Goal: Transaction & Acquisition: Purchase product/service

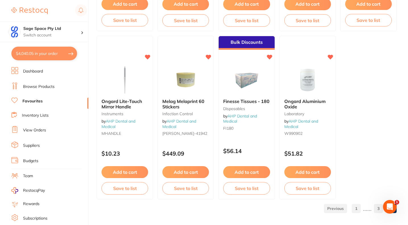
click at [44, 53] on button "$4,040.05 in your order" at bounding box center [44, 54] width 66 height 14
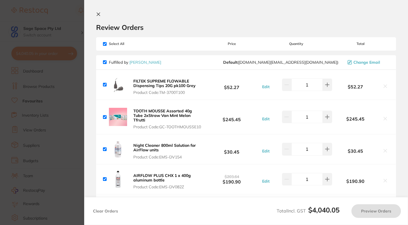
checkbox input "true"
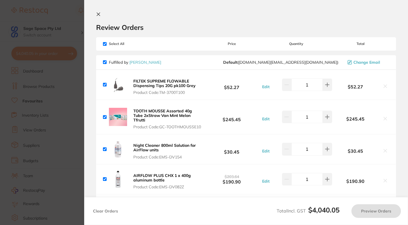
checkbox input "true"
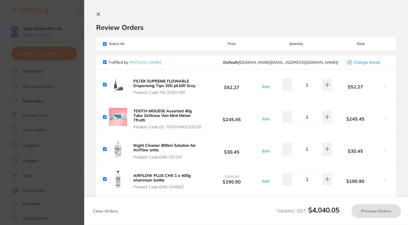
checkbox input "true"
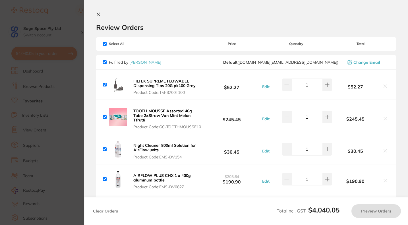
checkbox input "true"
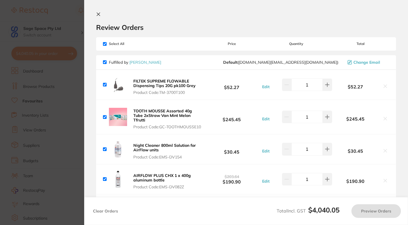
checkbox input "true"
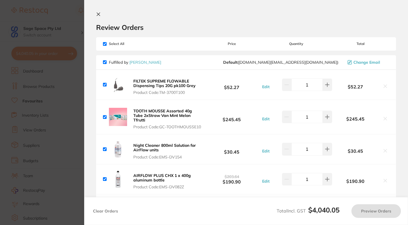
checkbox input "true"
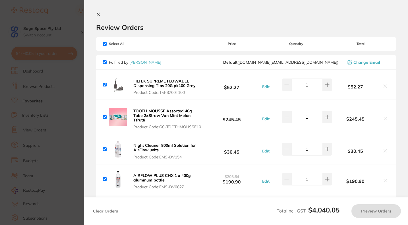
checkbox input "true"
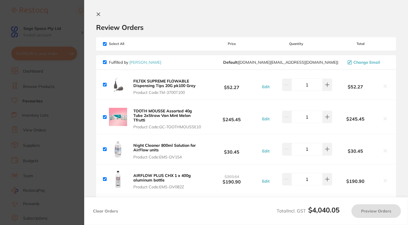
checkbox input "true"
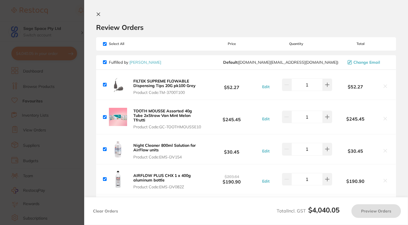
checkbox input "true"
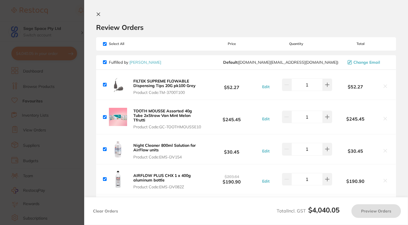
checkbox input "true"
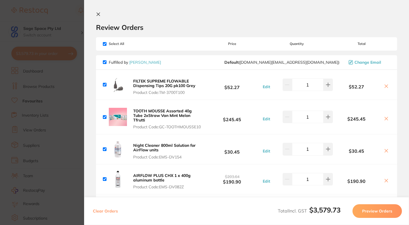
checkbox input "true"
type input "2"
type input "3"
type input "2"
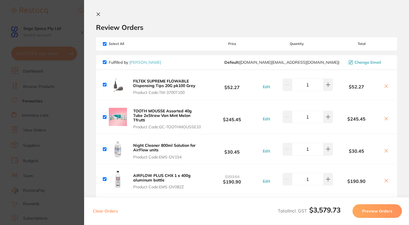
type input "1"
type input "5"
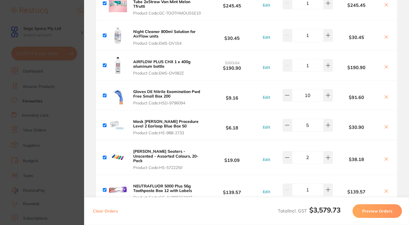
click at [79, 90] on section "Update RRP Set your pre negotiated price for this item. Item Agreed RRP (excl. …" at bounding box center [204, 112] width 409 height 225
click at [49, 55] on button "$3,579.73 in your order" at bounding box center [44, 54] width 66 height 14
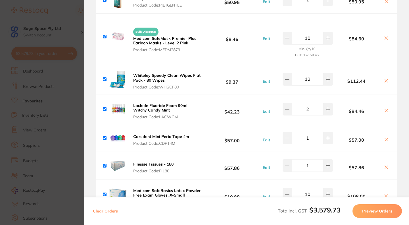
scroll to position [1024, 0]
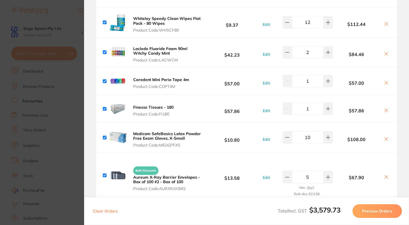
click at [385, 112] on icon at bounding box center [386, 110] width 3 height 3
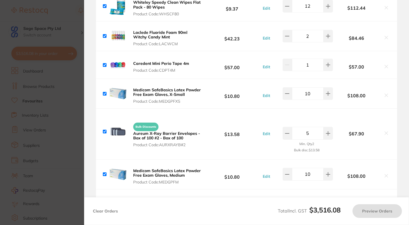
scroll to position [1081, 0]
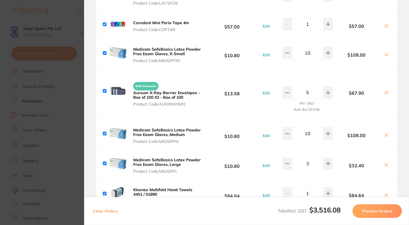
checkbox input "true"
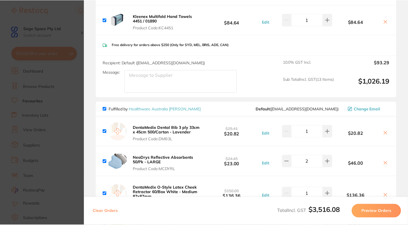
scroll to position [1223, 0]
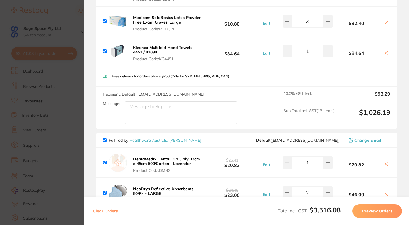
click at [77, 78] on section "Update RRP Set your pre negotiated price for this item. Item Agreed RRP (excl. …" at bounding box center [204, 112] width 409 height 225
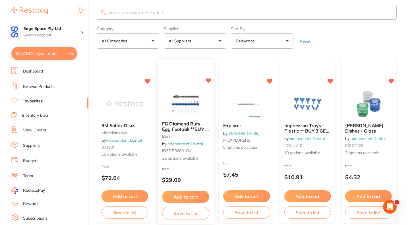
scroll to position [0, 0]
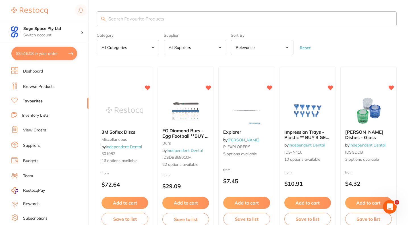
click at [202, 49] on button "All Suppliers" at bounding box center [195, 47] width 63 height 15
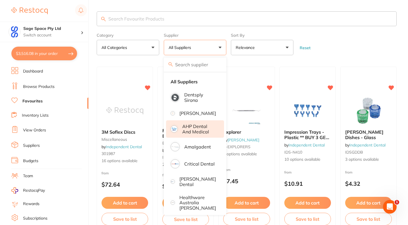
click at [200, 134] on p "AHP Dental and Medical" at bounding box center [199, 129] width 34 height 11
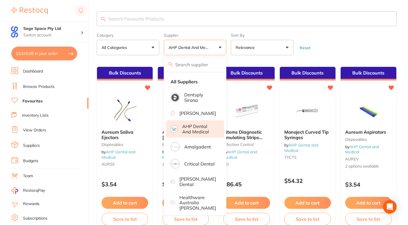
click at [334, 49] on form "Category All Categories All Categories anaesthetic articulating burs disposable…" at bounding box center [247, 43] width 300 height 24
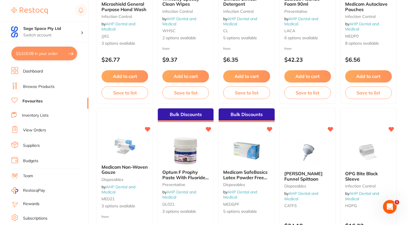
scroll to position [1024, 0]
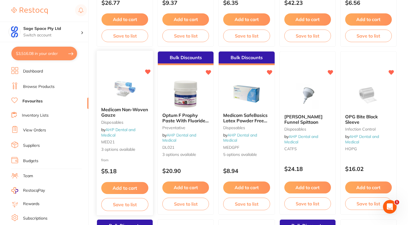
click at [127, 189] on button "Add to cart" at bounding box center [124, 188] width 47 height 12
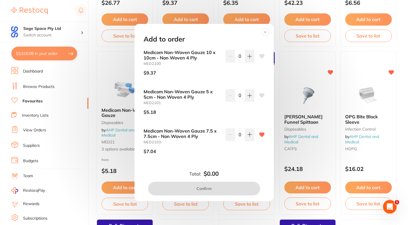
scroll to position [0, 0]
click at [248, 133] on icon at bounding box center [249, 134] width 5 height 5
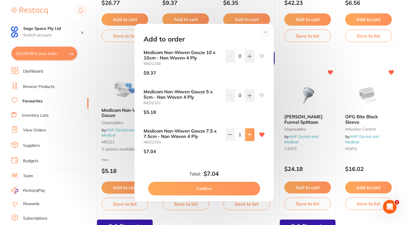
click at [248, 133] on icon at bounding box center [249, 134] width 5 height 5
type input "5"
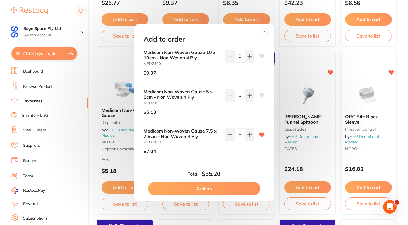
click at [218, 187] on button "Confirm" at bounding box center [204, 189] width 112 height 14
checkbox input "false"
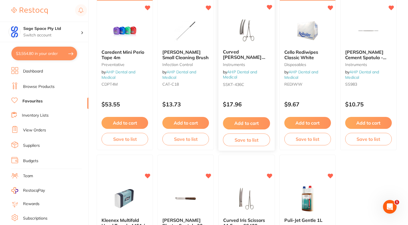
scroll to position [1649, 0]
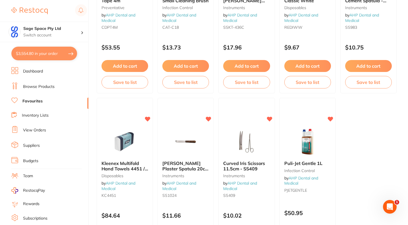
click at [31, 100] on link "Favourites" at bounding box center [32, 101] width 20 height 6
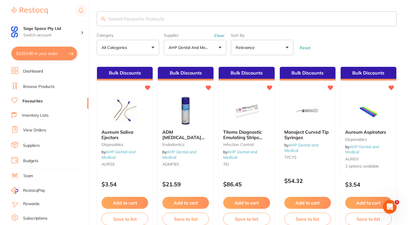
scroll to position [0, 0]
click at [215, 46] on button "AHP Dental and Medical" at bounding box center [195, 47] width 63 height 15
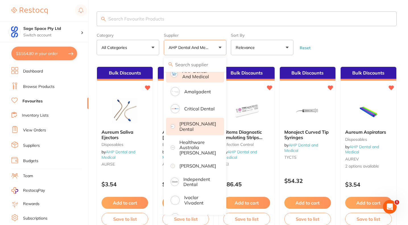
scroll to position [57, 0]
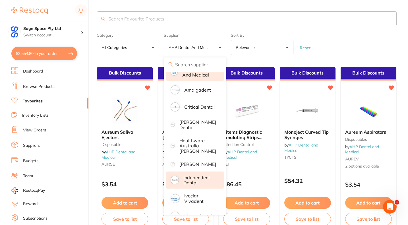
click at [192, 183] on p "Independent Dental" at bounding box center [199, 180] width 33 height 11
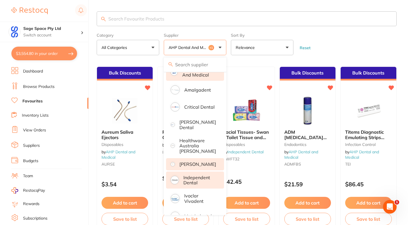
scroll to position [0, 0]
click at [199, 185] on p "Independent Dental" at bounding box center [199, 180] width 33 height 11
click at [336, 38] on form "Category All Categories All Categories anaesthetic articulating burs disposable…" at bounding box center [247, 43] width 300 height 24
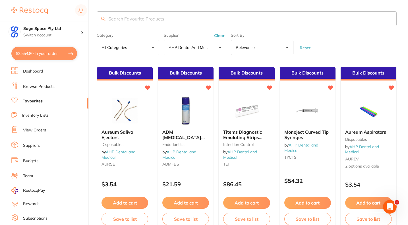
click at [202, 48] on p "AHP Dental and Medical" at bounding box center [190, 48] width 43 height 6
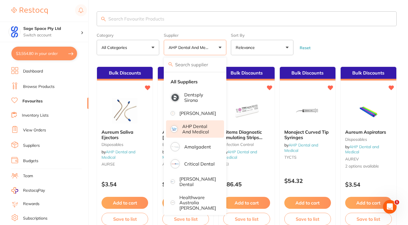
click at [181, 136] on li "AHP Dental and Medical" at bounding box center [195, 128] width 58 height 17
click at [220, 50] on button "AHP Dental and Medical" at bounding box center [195, 47] width 63 height 15
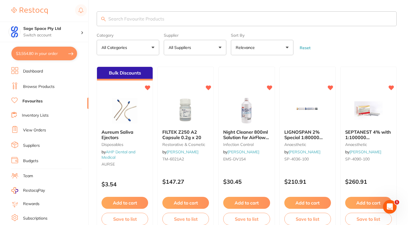
click at [197, 50] on button "All Suppliers" at bounding box center [195, 47] width 63 height 15
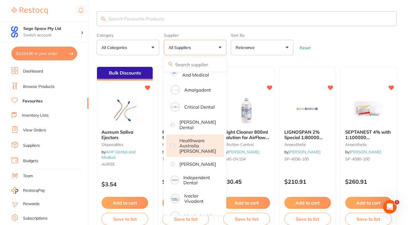
scroll to position [85, 0]
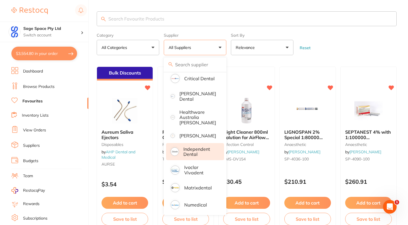
click at [193, 155] on p "Independent Dental" at bounding box center [199, 151] width 33 height 11
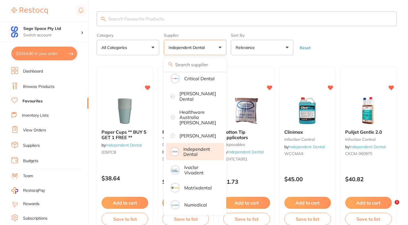
click at [346, 44] on form "Category All Categories All Categories burs disposables impression infection co…" at bounding box center [247, 43] width 300 height 24
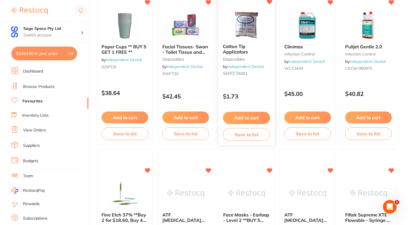
click at [244, 117] on button "Add to cart" at bounding box center [246, 118] width 47 height 12
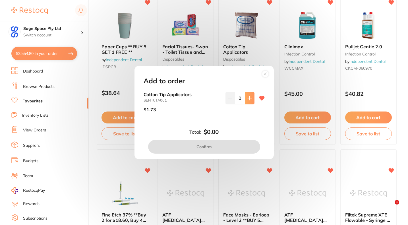
click at [245, 100] on button at bounding box center [249, 98] width 9 height 13
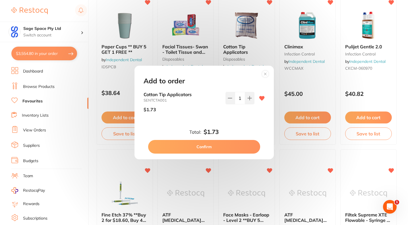
drag, startPoint x: 242, startPoint y: 98, endPoint x: 236, endPoint y: 97, distance: 5.8
click at [236, 97] on input "1" at bounding box center [240, 98] width 10 height 13
type input "5"
click at [225, 150] on button "Confirm" at bounding box center [204, 147] width 112 height 14
checkbox input "false"
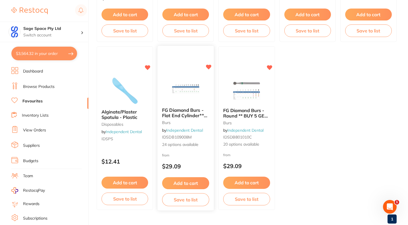
scroll to position [1211, 0]
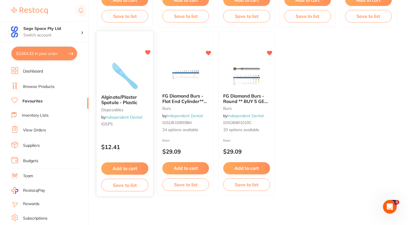
click at [132, 166] on button "Add to cart" at bounding box center [124, 168] width 47 height 12
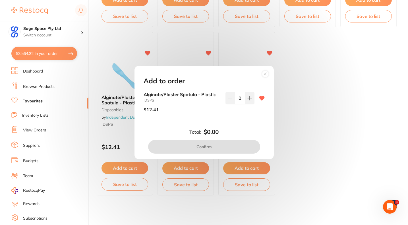
scroll to position [0, 0]
click at [247, 96] on icon at bounding box center [249, 98] width 5 height 5
type input "1"
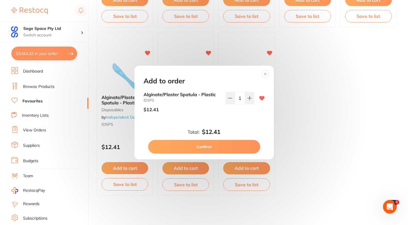
click at [207, 143] on button "Confirm" at bounding box center [204, 147] width 112 height 14
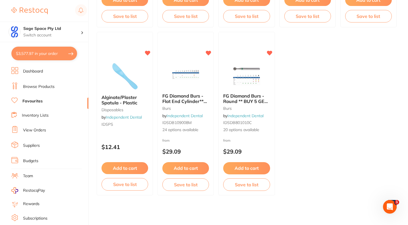
click at [51, 55] on button "$3,577.97 in your order" at bounding box center [44, 54] width 66 height 14
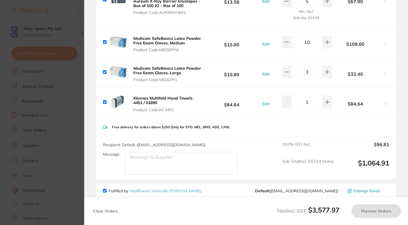
checkbox input "true"
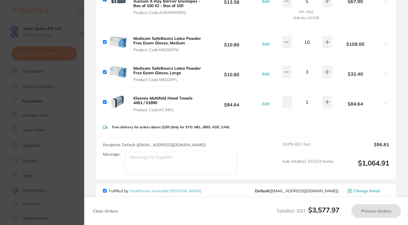
checkbox input "true"
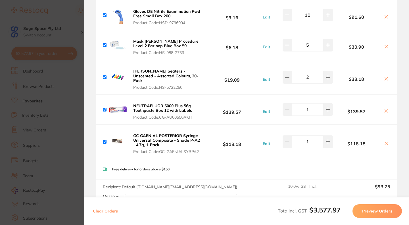
scroll to position [199, 0]
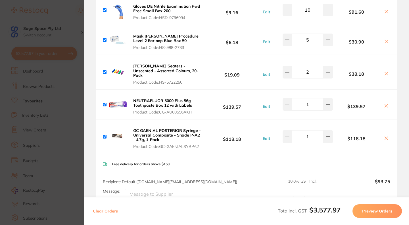
drag, startPoint x: 313, startPoint y: 44, endPoint x: 305, endPoint y: 44, distance: 7.4
click at [305, 44] on input "5" at bounding box center [308, 40] width 32 height 13
type input "10"
click at [399, 62] on section "Review Orders Your orders are being processed and we will notify you once we ha…" at bounding box center [246, 112] width 325 height 225
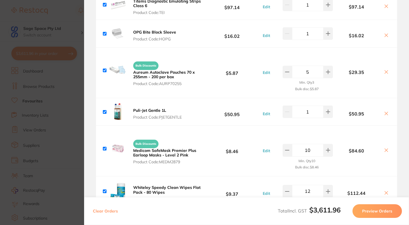
scroll to position [967, 0]
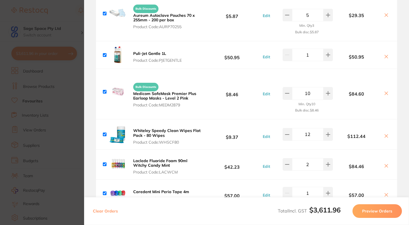
click at [384, 96] on icon at bounding box center [386, 93] width 5 height 5
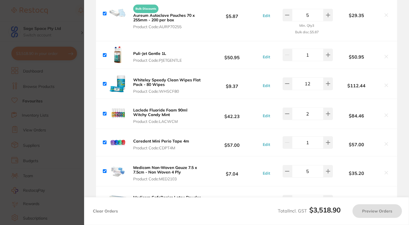
click at [311, 88] on input "12" at bounding box center [308, 83] width 32 height 13
checkbox input "true"
click at [326, 86] on icon at bounding box center [328, 83] width 5 height 5
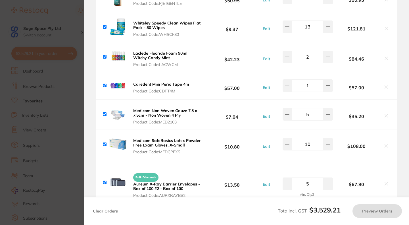
click at [312, 32] on input "13" at bounding box center [308, 26] width 32 height 13
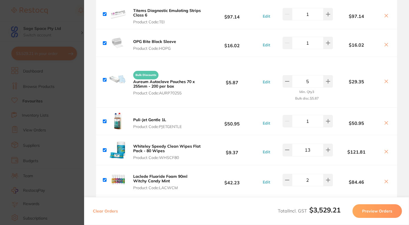
scroll to position [910, 0]
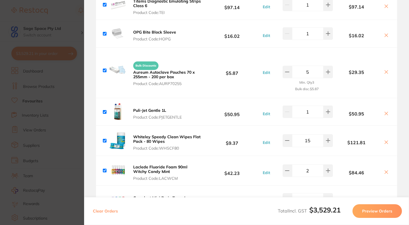
type input "15"
click at [317, 155] on div "Whiteley Speedy Clean Wipes Flat Pack - 80 Wipes Product Code: WHSCF80 $9.37 Ed…" at bounding box center [246, 141] width 301 height 30
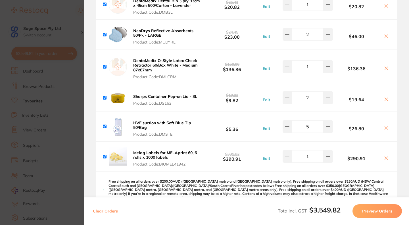
scroll to position [1422, 0]
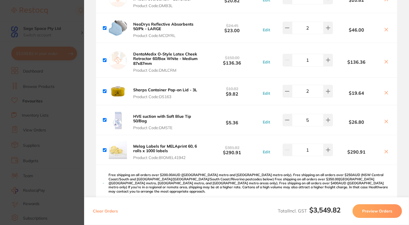
click at [268, 125] on button "Edit" at bounding box center [266, 121] width 11 height 5
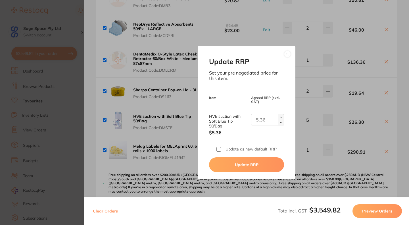
click at [280, 123] on img at bounding box center [281, 122] width 2 height 2
click at [280, 115] on button at bounding box center [281, 117] width 6 height 6
type input "2"
click at [287, 55] on button at bounding box center [287, 54] width 7 height 7
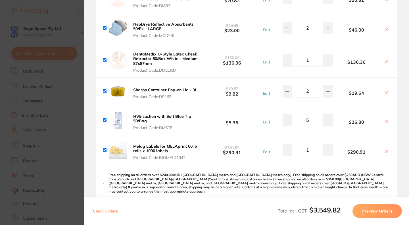
drag, startPoint x: 310, startPoint y: 124, endPoint x: 300, endPoint y: 123, distance: 9.7
click at [300, 123] on input "5" at bounding box center [308, 120] width 32 height 13
type input "10"
click at [300, 135] on div "HVE suction with Soft Blue Tip 50/Bag Product Code: DMSTE $5.36 Edit 10 $26.80" at bounding box center [246, 120] width 301 height 30
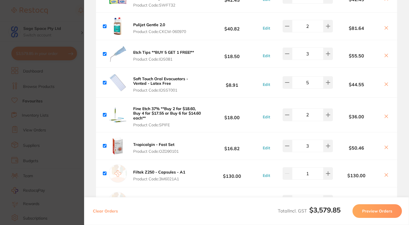
scroll to position [427, 0]
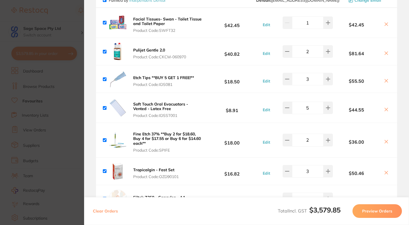
click at [385, 111] on icon at bounding box center [386, 109] width 3 height 3
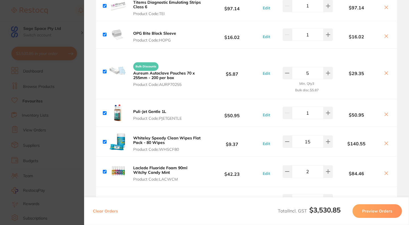
scroll to position [885, 0]
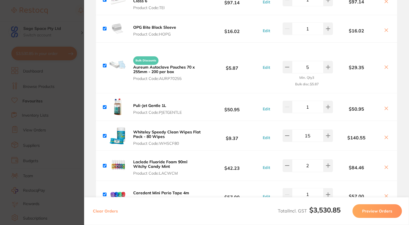
click at [386, 111] on icon at bounding box center [386, 108] width 5 height 5
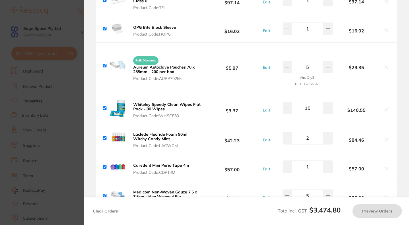
checkbox input "true"
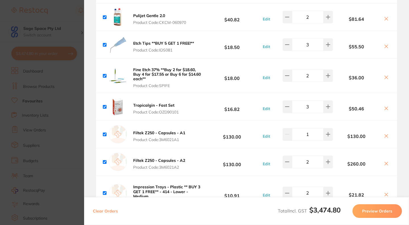
scroll to position [458, 0]
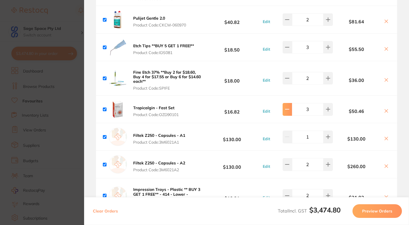
click at [286, 111] on icon at bounding box center [287, 109] width 5 height 5
type input "2"
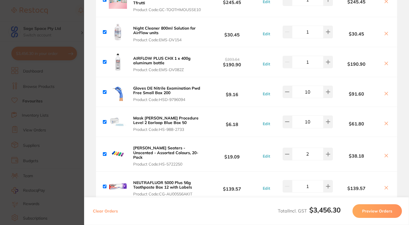
scroll to position [89, 0]
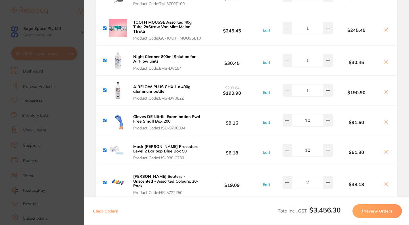
click at [312, 154] on input "10" at bounding box center [308, 150] width 32 height 13
type input "15"
click at [280, 165] on div "Mask [PERSON_NAME] Procedure Level 2 Earloop Blue Box 50 Product Code: HS-988-2…" at bounding box center [246, 150] width 301 height 30
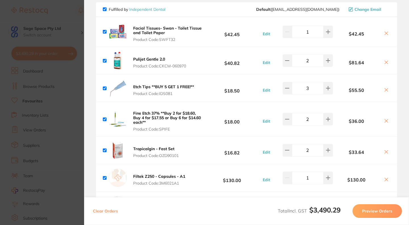
scroll to position [455, 0]
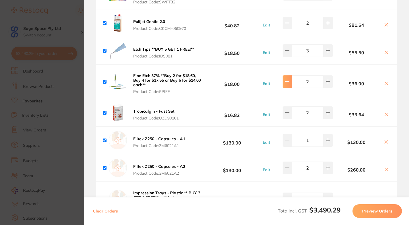
click at [288, 82] on icon at bounding box center [287, 82] width 4 height 0
type input "1"
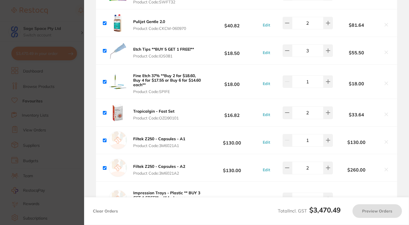
click at [403, 118] on section "Review Orders Your orders are being processed and we will notify you once we ha…" at bounding box center [246, 112] width 325 height 225
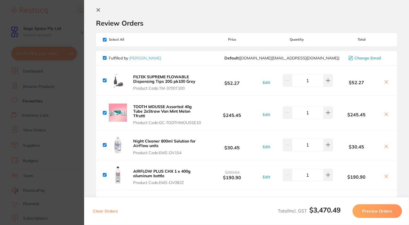
scroll to position [0, 0]
